Goal: Check status: Check status

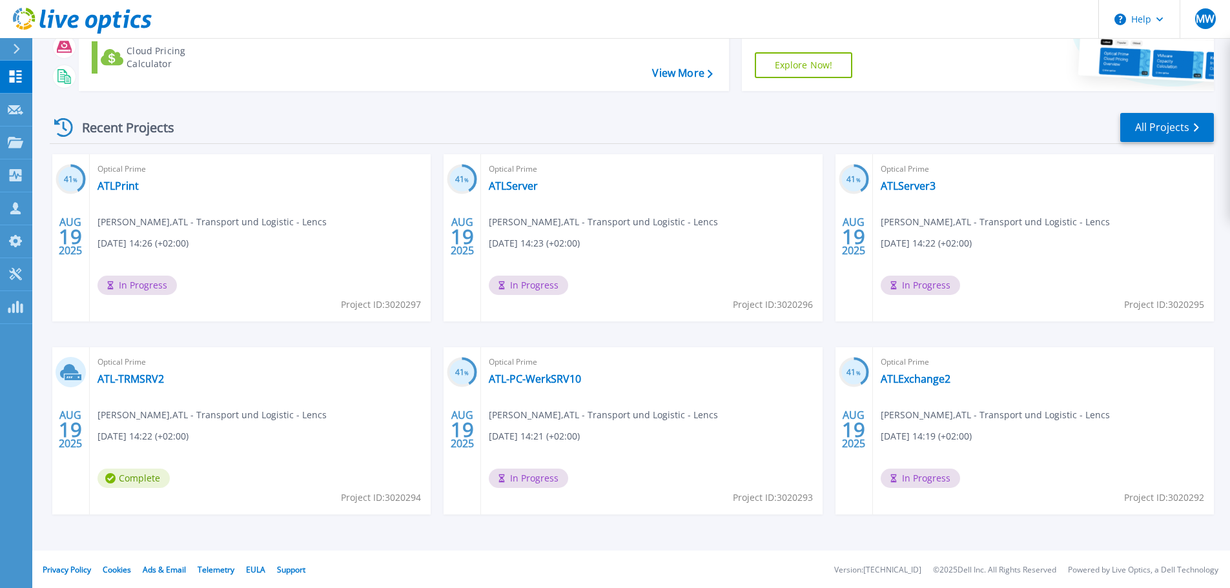
scroll to position [127, 0]
click at [909, 378] on link "ATLExchange2" at bounding box center [915, 377] width 70 height 13
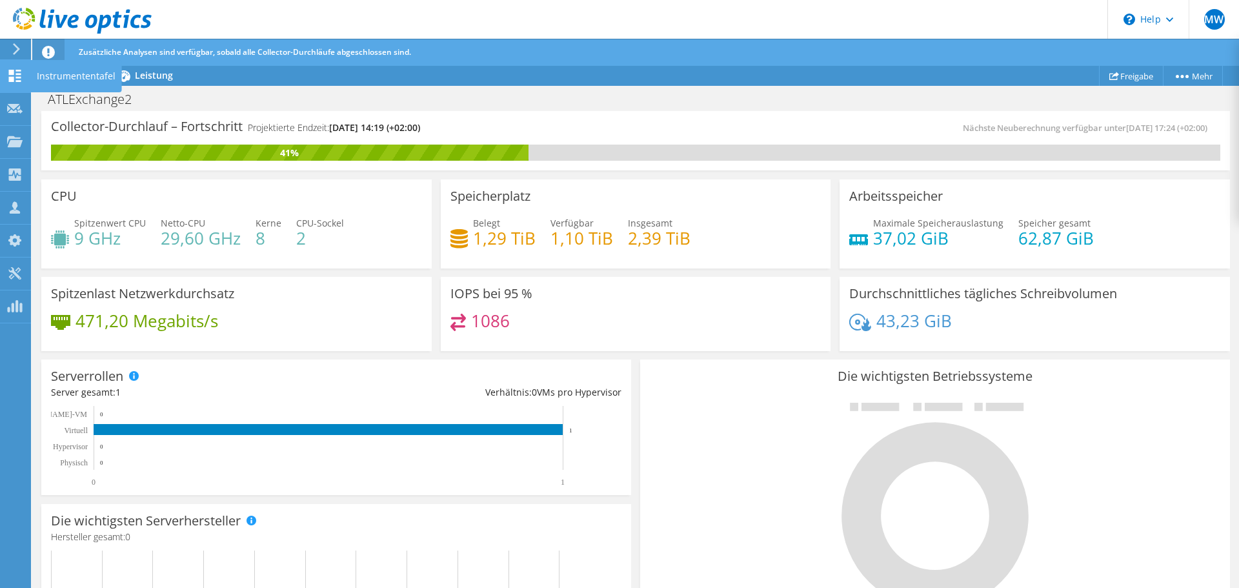
click at [14, 80] on use at bounding box center [15, 76] width 12 height 12
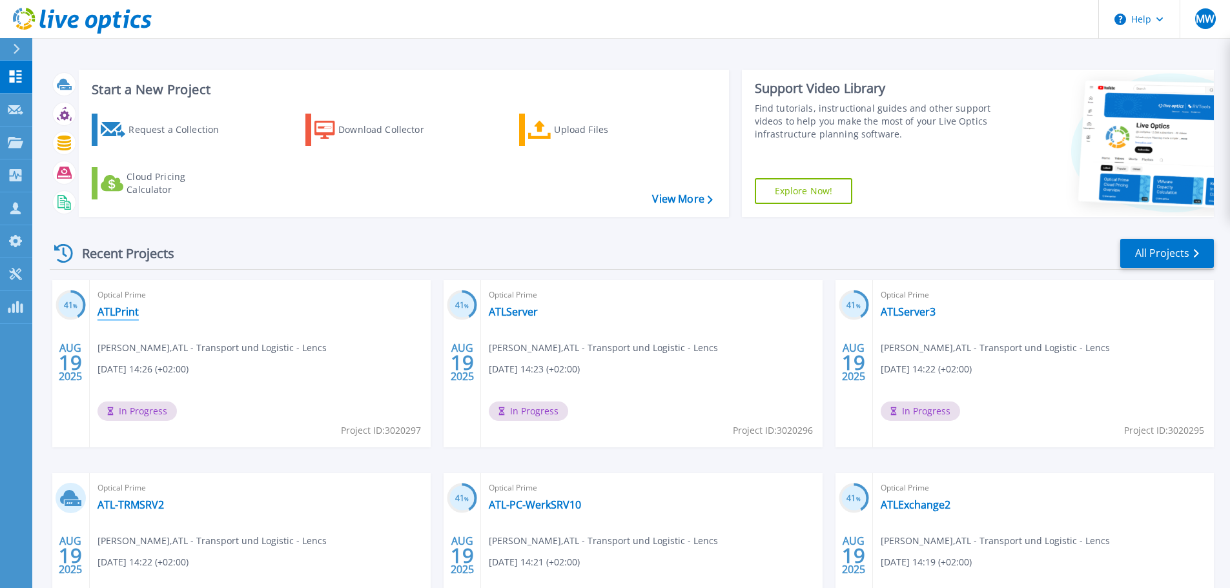
click at [130, 315] on link "ATLPrint" at bounding box center [117, 311] width 41 height 13
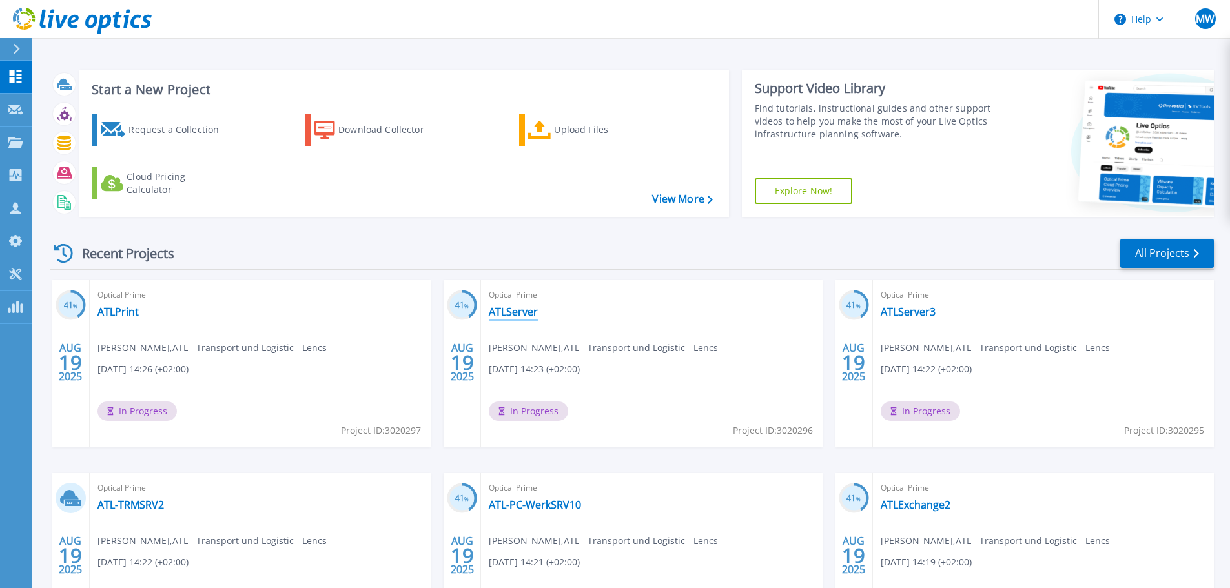
click at [525, 316] on link "ATLServer" at bounding box center [513, 311] width 49 height 13
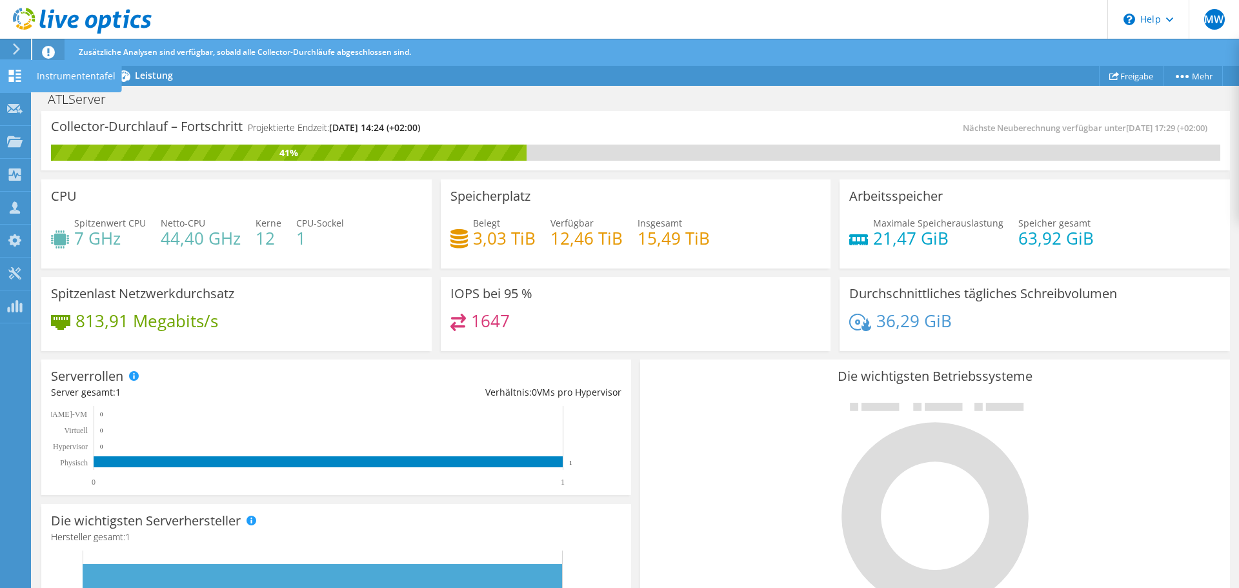
click at [15, 72] on icon at bounding box center [14, 76] width 15 height 12
